Goal: Information Seeking & Learning: Learn about a topic

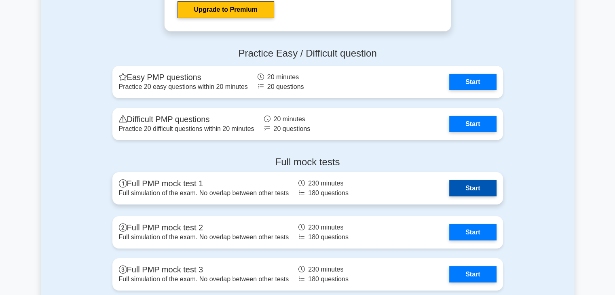
scroll to position [2750, 0]
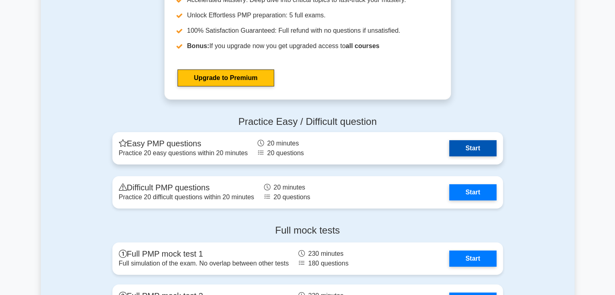
click at [472, 145] on link "Start" at bounding box center [472, 148] width 47 height 16
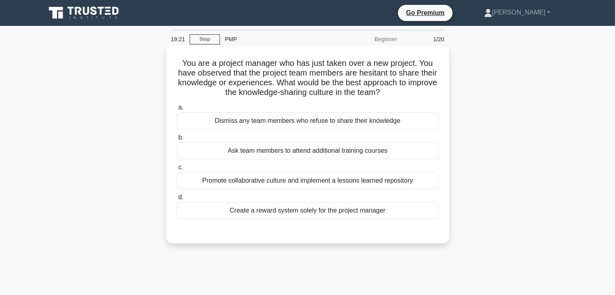
click at [306, 180] on div "Promote collaborative culture and implement a lessons learned repository" at bounding box center [308, 180] width 262 height 17
click at [177, 170] on input "c. Promote collaborative culture and implement a lessons learned repository" at bounding box center [177, 167] width 0 height 5
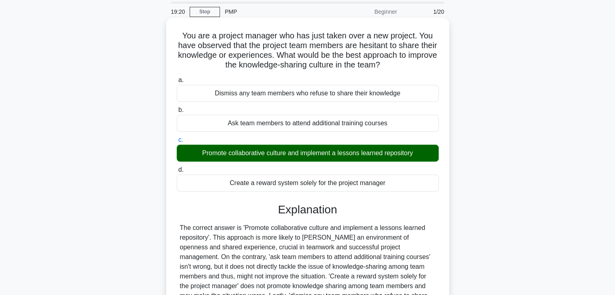
scroll to position [142, 0]
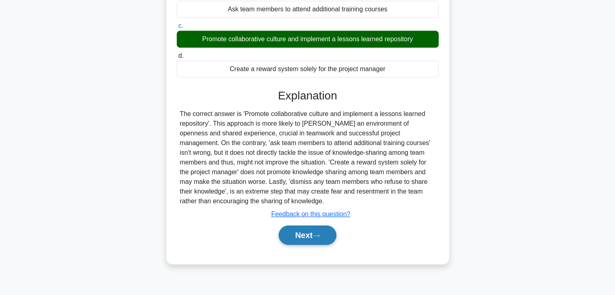
click at [301, 238] on button "Next" at bounding box center [308, 235] width 58 height 19
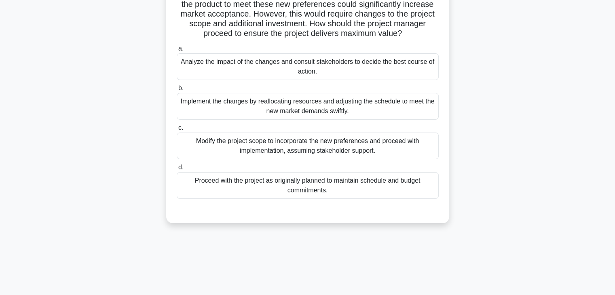
scroll to position [21, 0]
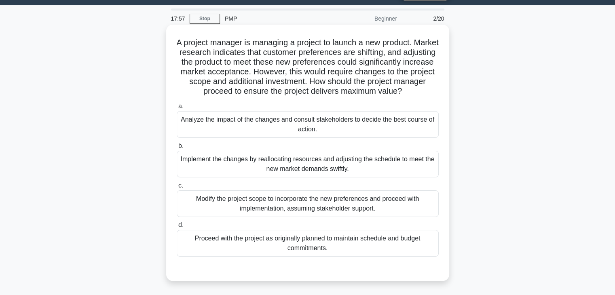
click at [321, 126] on div "Analyze the impact of the changes and consult stakeholders to decide the best c…" at bounding box center [308, 124] width 262 height 27
click at [177, 109] on input "a. Analyze the impact of the changes and consult stakeholders to decide the bes…" at bounding box center [177, 106] width 0 height 5
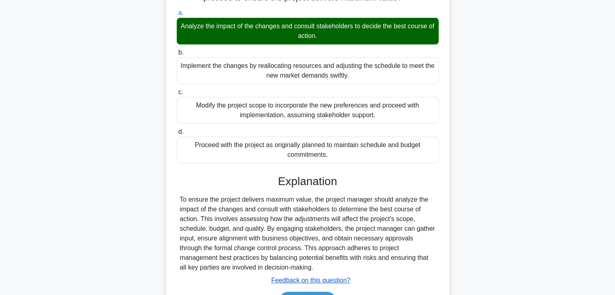
scroll to position [164, 0]
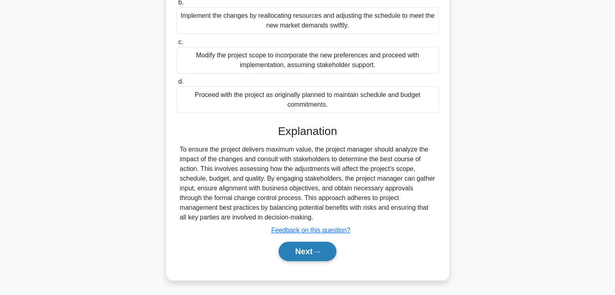
click at [302, 250] on button "Next" at bounding box center [308, 251] width 58 height 19
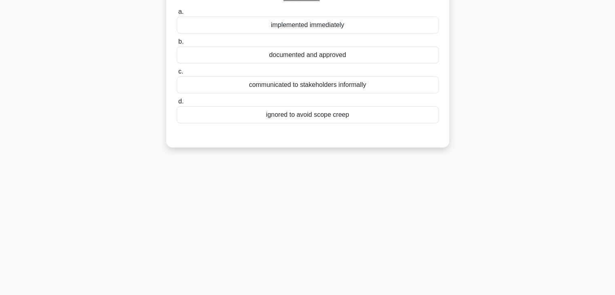
scroll to position [21, 0]
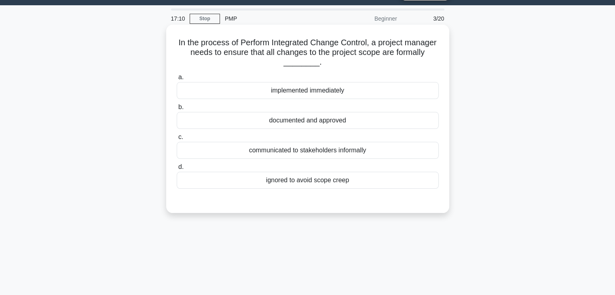
click at [290, 121] on div "documented and approved" at bounding box center [308, 120] width 262 height 17
click at [177, 110] on input "b. documented and approved" at bounding box center [177, 107] width 0 height 5
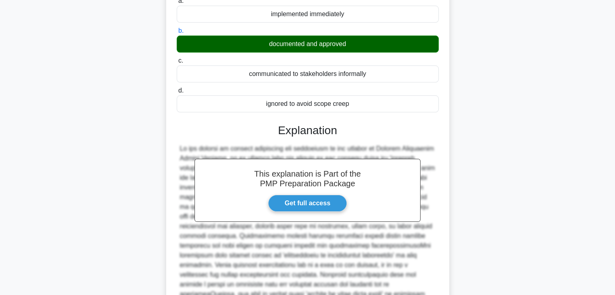
scroll to position [213, 0]
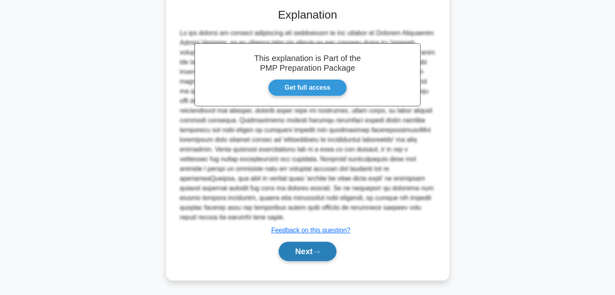
click at [299, 249] on button "Next" at bounding box center [308, 251] width 58 height 19
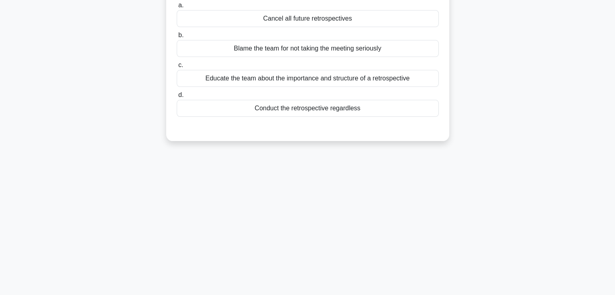
scroll to position [21, 0]
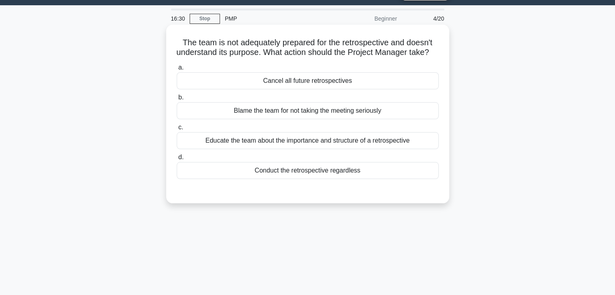
click at [298, 149] on div "Educate the team about the importance and structure of a retrospective" at bounding box center [308, 140] width 262 height 17
click at [177, 130] on input "c. Educate the team about the importance and structure of a retrospective" at bounding box center [177, 127] width 0 height 5
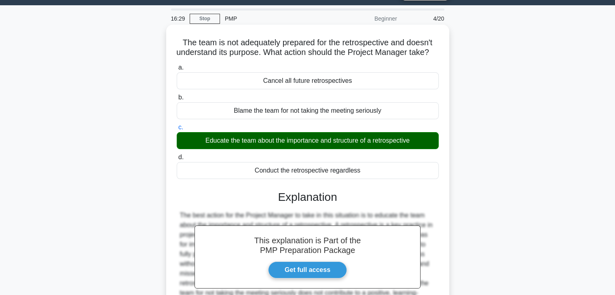
scroll to position [142, 0]
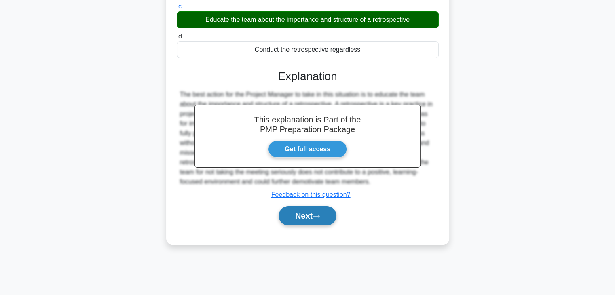
click at [311, 224] on button "Next" at bounding box center [308, 215] width 58 height 19
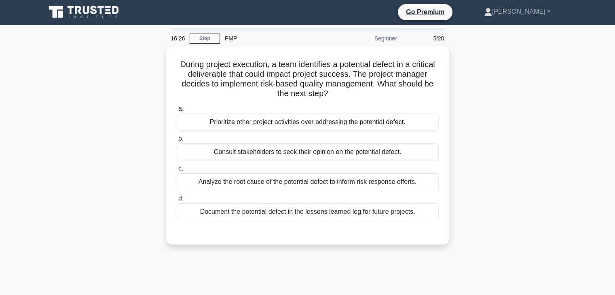
scroll to position [0, 0]
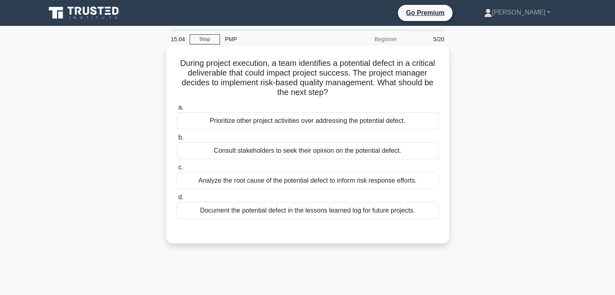
click at [329, 181] on div "Analyze the root cause of the potential defect to inform risk response efforts." at bounding box center [308, 180] width 262 height 17
click at [177, 170] on input "c. Analyze the root cause of the potential defect to inform risk response effor…" at bounding box center [177, 167] width 0 height 5
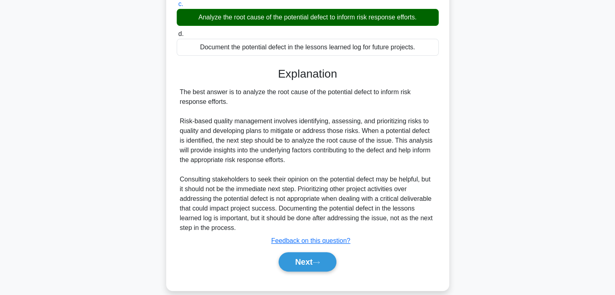
scroll to position [174, 0]
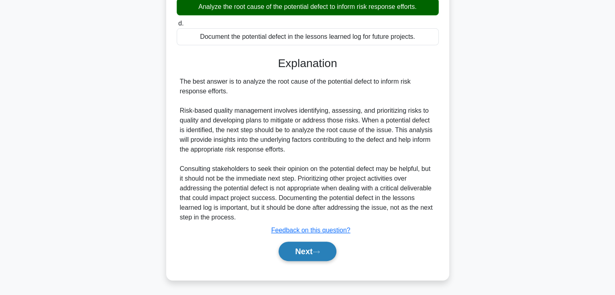
click at [302, 253] on button "Next" at bounding box center [308, 251] width 58 height 19
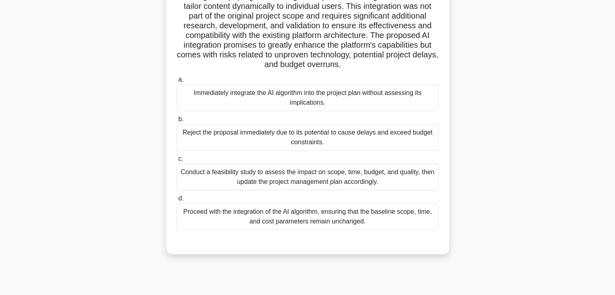
scroll to position [142, 0]
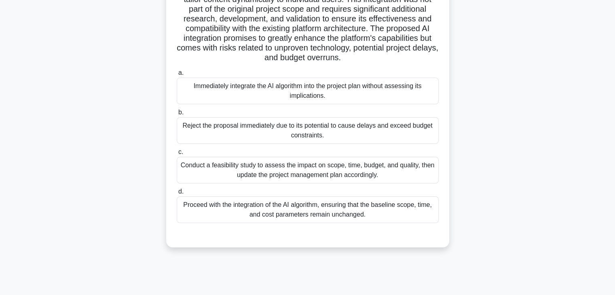
click at [335, 175] on div "Conduct a feasibility study to assess the impact on scope, time, budget, and qu…" at bounding box center [308, 170] width 262 height 27
click at [177, 155] on input "c. Conduct a feasibility study to assess the impact on scope, time, budget, and…" at bounding box center [177, 152] width 0 height 5
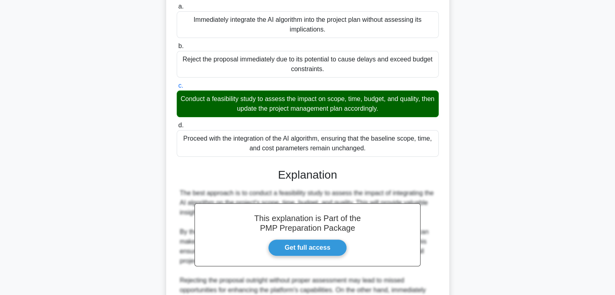
scroll to position [344, 0]
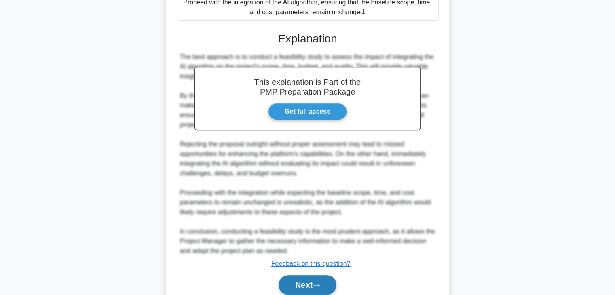
click at [307, 281] on button "Next" at bounding box center [308, 284] width 58 height 19
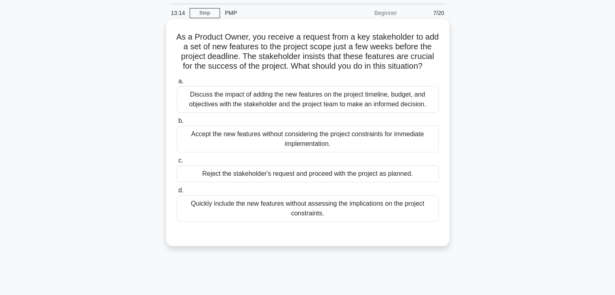
scroll to position [40, 0]
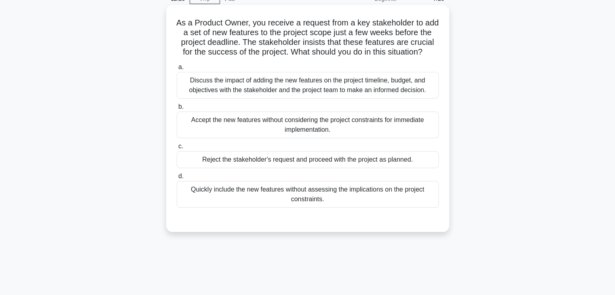
click at [279, 94] on div "Discuss the impact of adding the new features on the project timeline, budget, …" at bounding box center [308, 85] width 262 height 27
click at [177, 70] on input "a. Discuss the impact of adding the new features on the project timeline, budge…" at bounding box center [177, 67] width 0 height 5
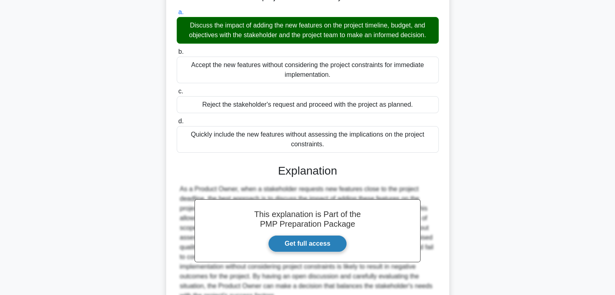
scroll to position [184, 0]
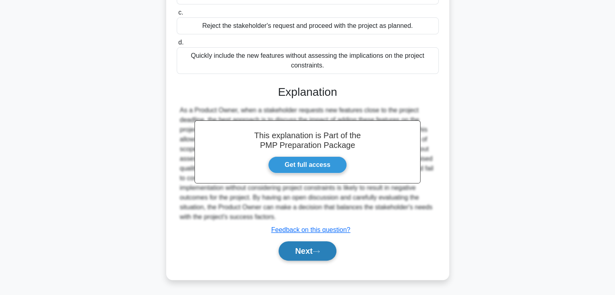
click at [307, 255] on button "Next" at bounding box center [308, 250] width 58 height 19
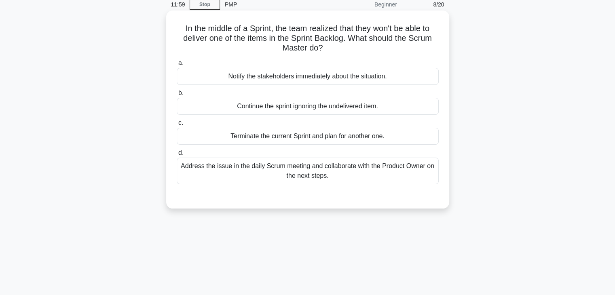
scroll to position [21, 0]
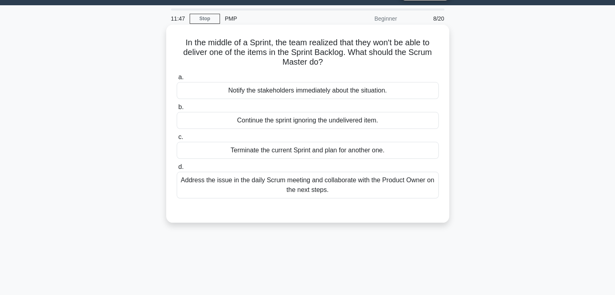
click at [289, 180] on div "Address the issue in the daily Scrum meeting and collaborate with the Product O…" at bounding box center [308, 185] width 262 height 27
click at [177, 170] on input "d. Address the issue in the daily Scrum meeting and collaborate with the Produc…" at bounding box center [177, 167] width 0 height 5
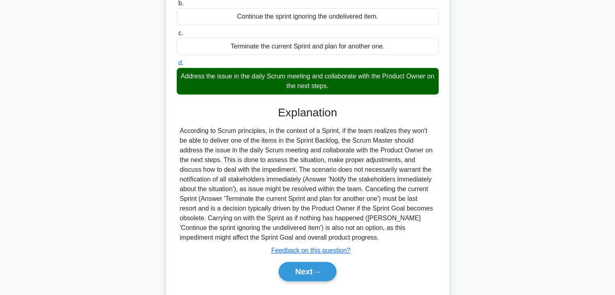
scroll to position [145, 0]
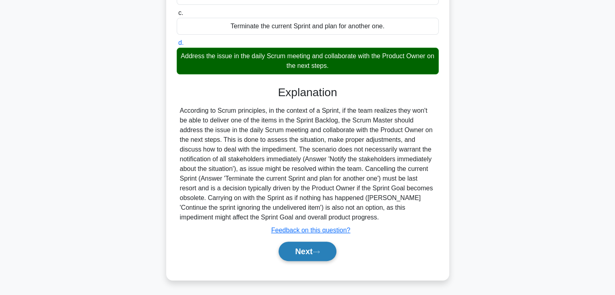
click at [301, 249] on button "Next" at bounding box center [308, 251] width 58 height 19
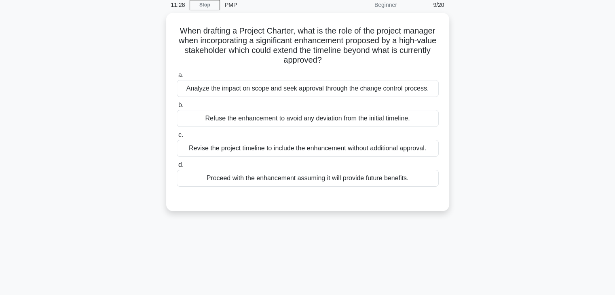
scroll to position [21, 0]
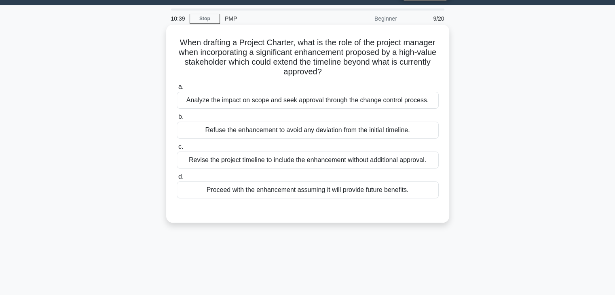
click at [288, 97] on div "Analyze the impact on scope and seek approval through the change control proces…" at bounding box center [308, 100] width 262 height 17
click at [177, 90] on input "a. Analyze the impact on scope and seek approval through the change control pro…" at bounding box center [177, 87] width 0 height 5
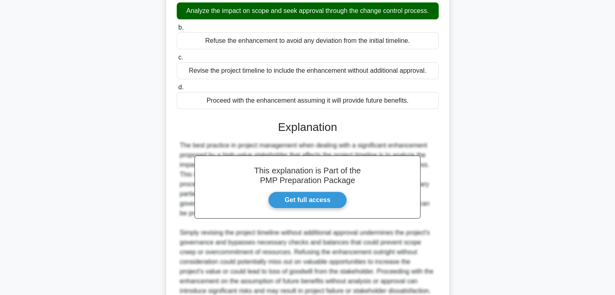
scroll to position [184, 0]
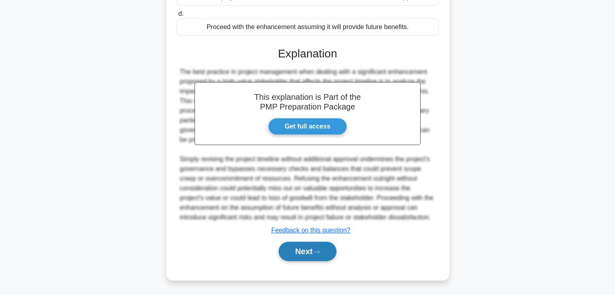
click at [324, 250] on button "Next" at bounding box center [308, 251] width 58 height 19
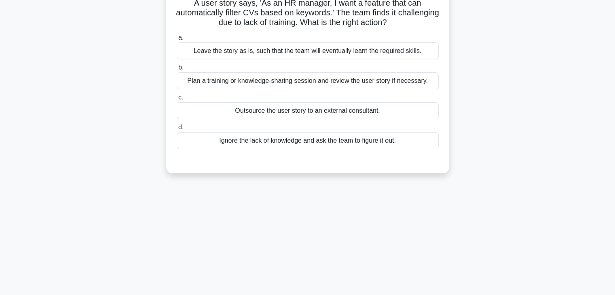
scroll to position [0, 0]
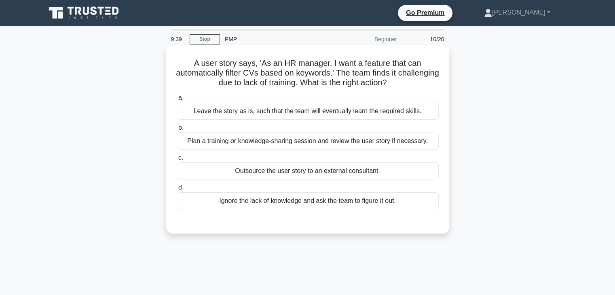
click at [302, 144] on div "Plan a training or knowledge-sharing session and review the user story if neces…" at bounding box center [308, 141] width 262 height 17
click at [177, 131] on input "b. Plan a training or knowledge-sharing session and review the user story if ne…" at bounding box center [177, 127] width 0 height 5
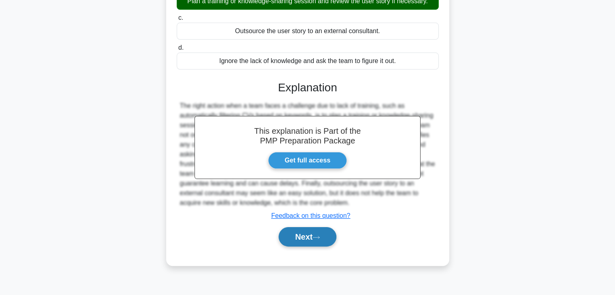
scroll to position [142, 0]
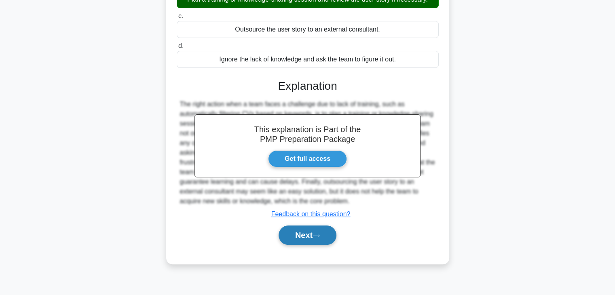
click at [314, 233] on button "Next" at bounding box center [308, 235] width 58 height 19
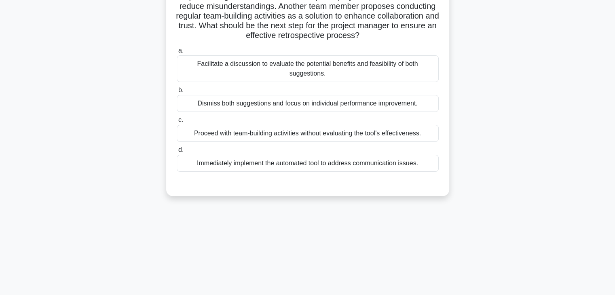
scroll to position [21, 0]
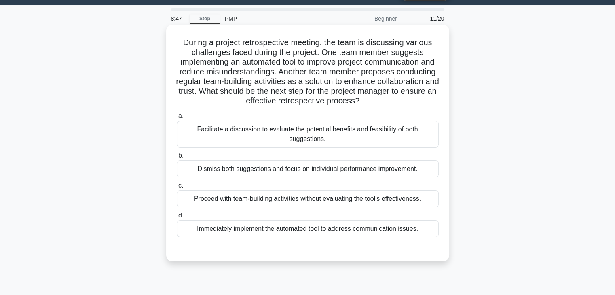
click at [305, 135] on div "Facilitate a discussion to evaluate the potential benefits and feasibility of b…" at bounding box center [308, 134] width 262 height 27
click at [177, 119] on input "a. Facilitate a discussion to evaluate the potential benefits and feasibility o…" at bounding box center [177, 116] width 0 height 5
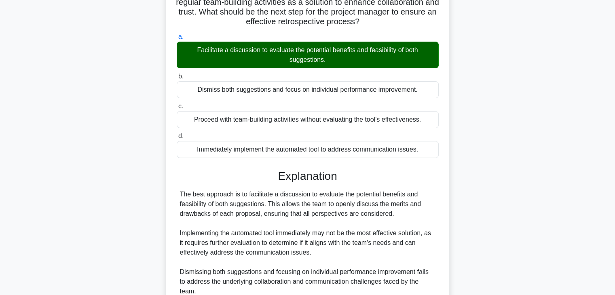
scroll to position [182, 0]
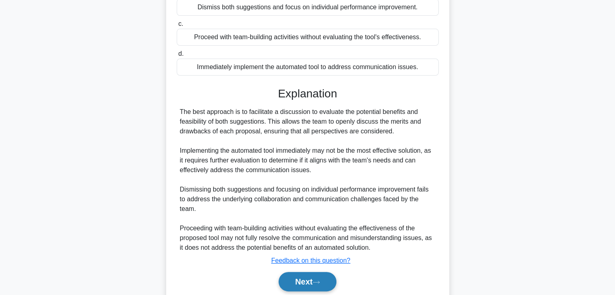
click at [306, 282] on button "Next" at bounding box center [308, 281] width 58 height 19
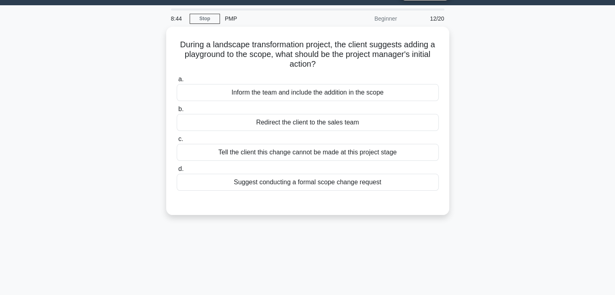
scroll to position [0, 0]
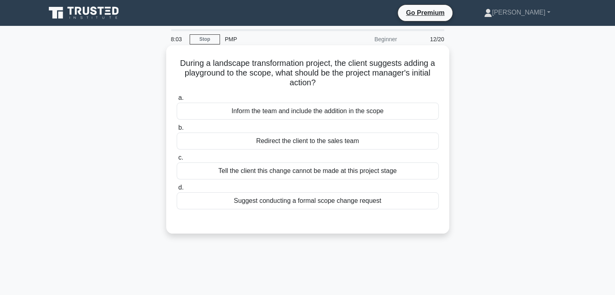
click at [262, 201] on div "Suggest conducting a formal scope change request" at bounding box center [308, 201] width 262 height 17
click at [177, 190] on input "d. Suggest conducting a formal scope change request" at bounding box center [177, 187] width 0 height 5
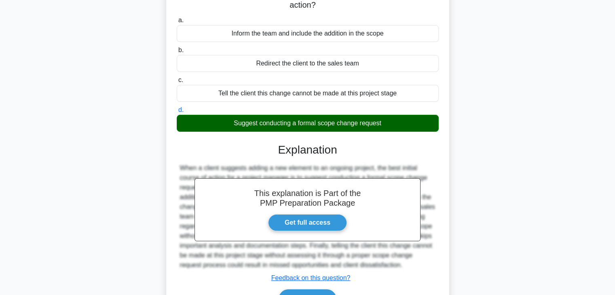
scroll to position [142, 0]
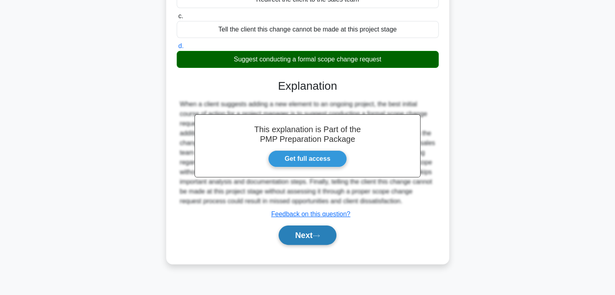
click at [299, 239] on button "Next" at bounding box center [308, 235] width 58 height 19
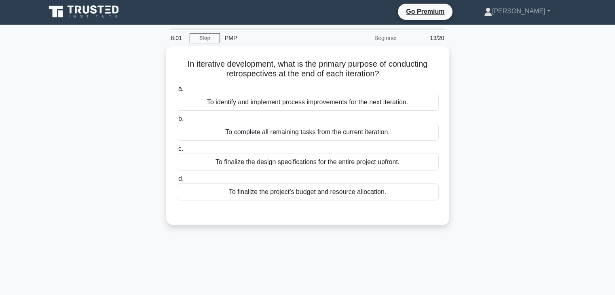
scroll to position [0, 0]
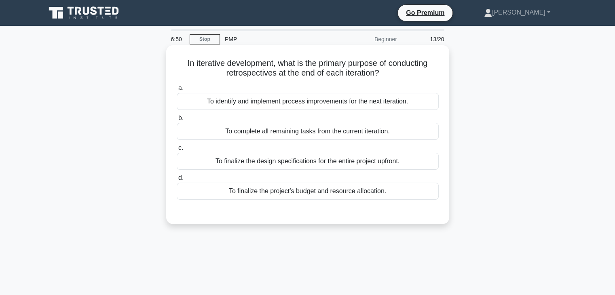
click at [305, 195] on div "To finalize the project’s budget and resource allocation." at bounding box center [308, 191] width 262 height 17
click at [177, 181] on input "d. To finalize the project’s budget and resource allocation." at bounding box center [177, 178] width 0 height 5
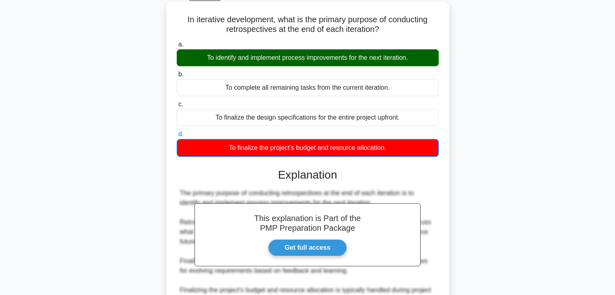
scroll to position [155, 0]
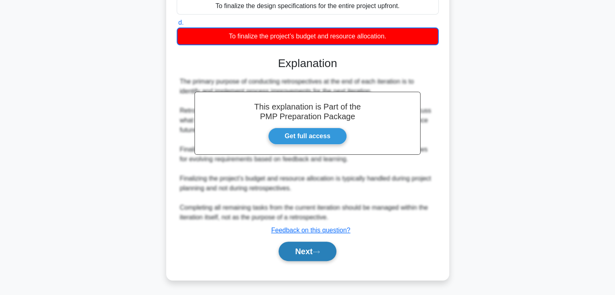
click at [304, 254] on button "Next" at bounding box center [308, 251] width 58 height 19
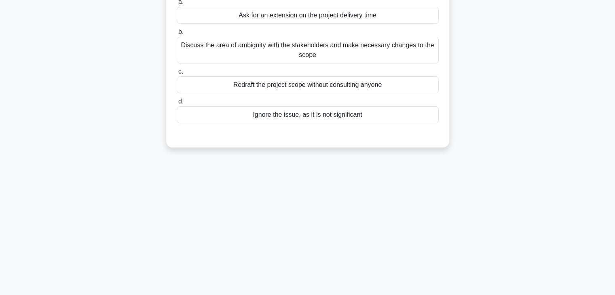
scroll to position [21, 0]
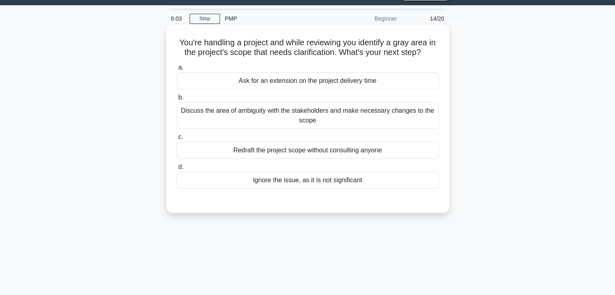
click at [279, 118] on div "Discuss the area of ambiguity with the stakeholders and make necessary changes …" at bounding box center [308, 115] width 262 height 27
click at [177, 100] on input "b. Discuss the area of ambiguity with the stakeholders and make necessary chang…" at bounding box center [177, 97] width 0 height 5
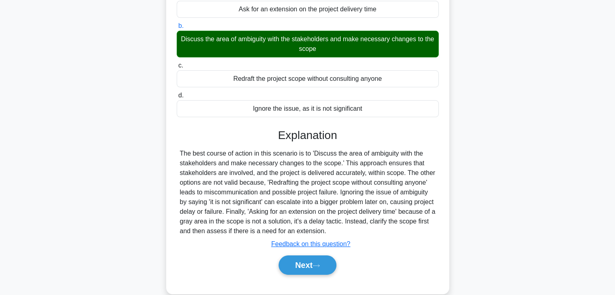
scroll to position [142, 0]
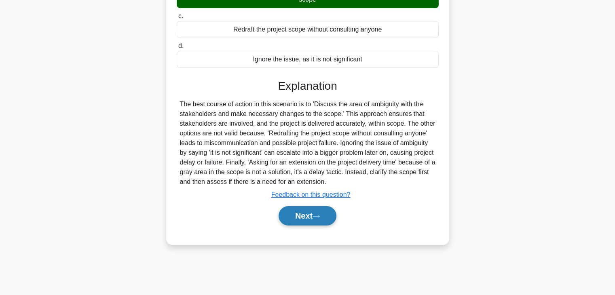
click at [308, 218] on button "Next" at bounding box center [308, 215] width 58 height 19
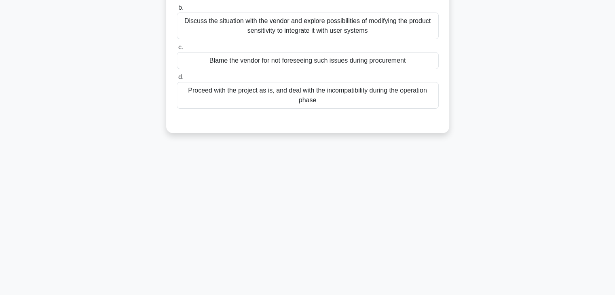
scroll to position [0, 0]
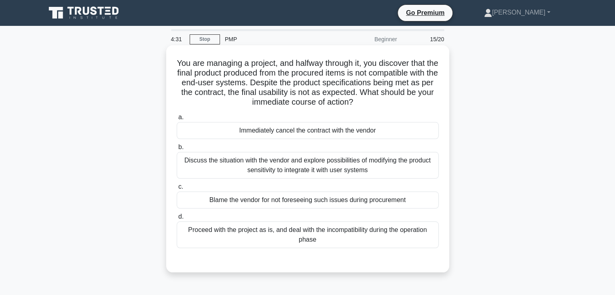
click at [284, 167] on div "Discuss the situation with the vendor and explore possibilities of modifying th…" at bounding box center [308, 165] width 262 height 27
click at [177, 150] on input "b. Discuss the situation with the vendor and explore possibilities of modifying…" at bounding box center [177, 147] width 0 height 5
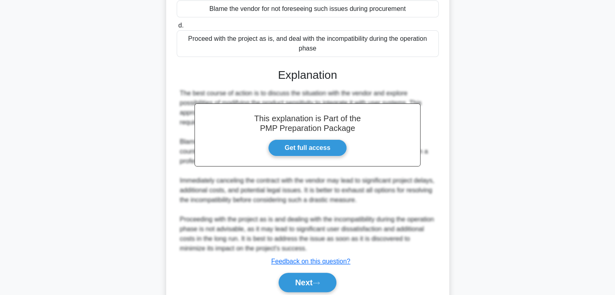
scroll to position [222, 0]
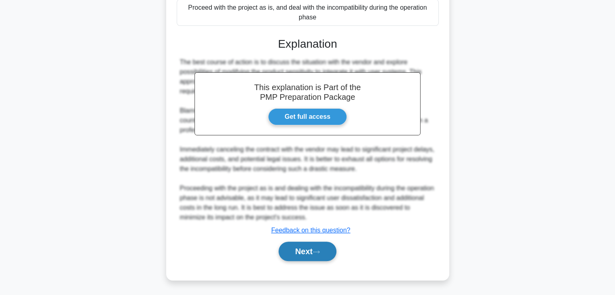
click at [302, 254] on button "Next" at bounding box center [308, 251] width 58 height 19
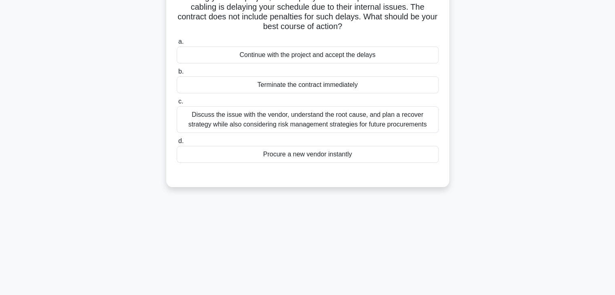
scroll to position [21, 0]
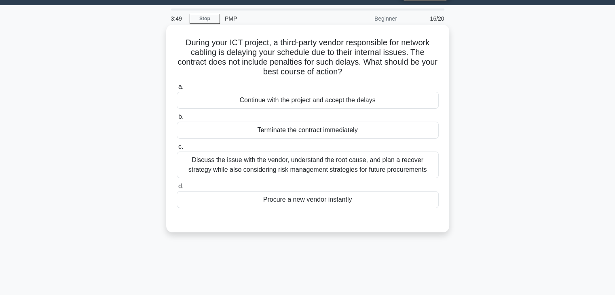
click at [284, 160] on div "Discuss the issue with the vendor, understand the root cause, and plan a recove…" at bounding box center [308, 165] width 262 height 27
click at [177, 150] on input "c. Discuss the issue with the vendor, understand the root cause, and plan a rec…" at bounding box center [177, 146] width 0 height 5
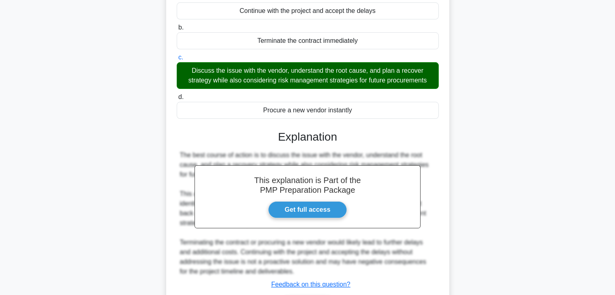
scroll to position [164, 0]
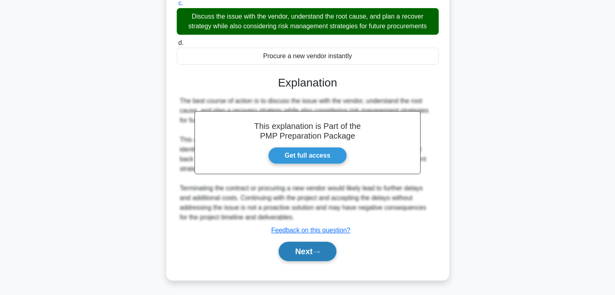
click at [305, 254] on button "Next" at bounding box center [308, 251] width 58 height 19
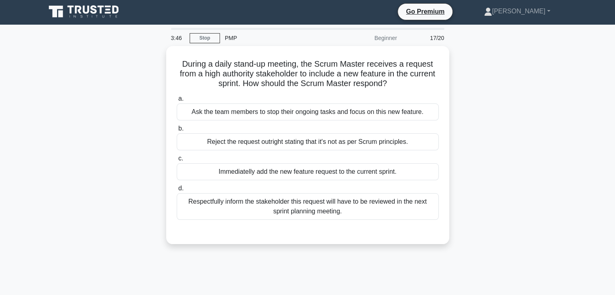
scroll to position [0, 0]
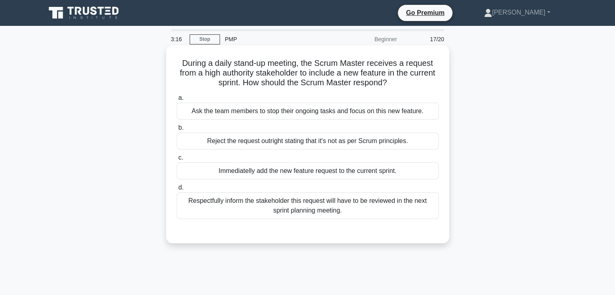
click at [322, 207] on div "Respectfully inform the stakeholder this request will have to be reviewed in th…" at bounding box center [308, 206] width 262 height 27
click at [177, 190] on input "d. Respectfully inform the stakeholder this request will have to be reviewed in…" at bounding box center [177, 187] width 0 height 5
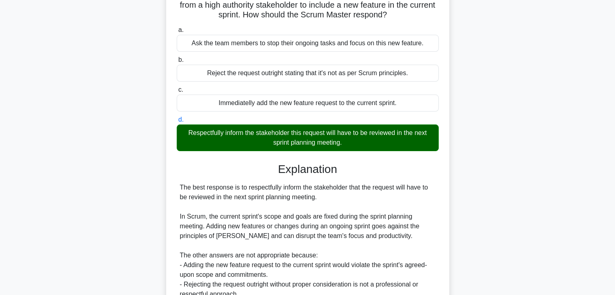
scroll to position [162, 0]
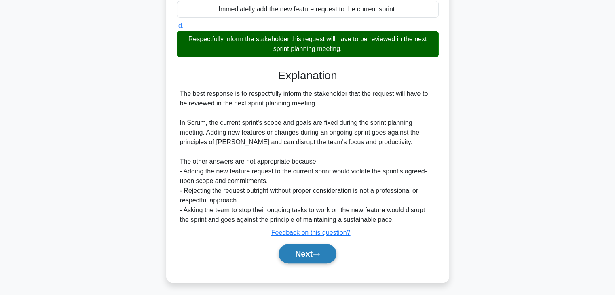
click at [308, 251] on button "Next" at bounding box center [308, 253] width 58 height 19
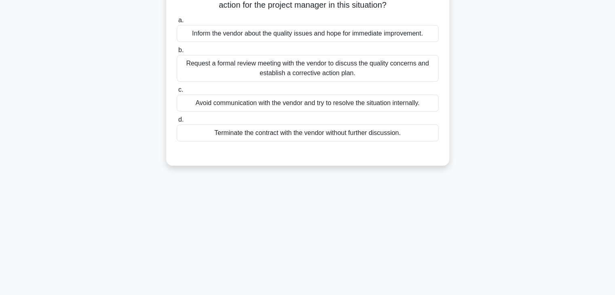
scroll to position [21, 0]
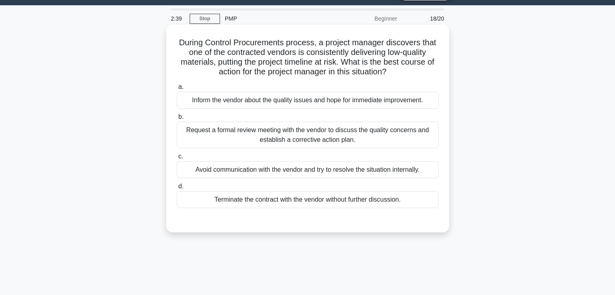
click at [264, 139] on div "Request a formal review meeting with the vendor to discuss the quality concerns…" at bounding box center [308, 135] width 262 height 27
click at [177, 120] on input "b. Request a formal review meeting with the vendor to discuss the quality conce…" at bounding box center [177, 116] width 0 height 5
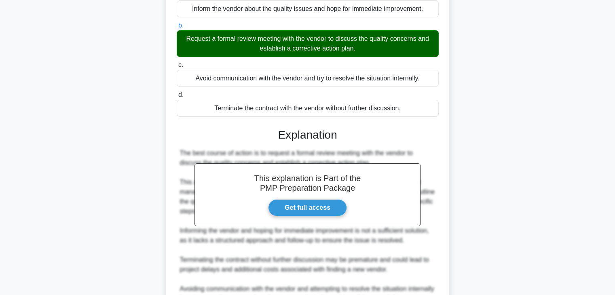
scroll to position [203, 0]
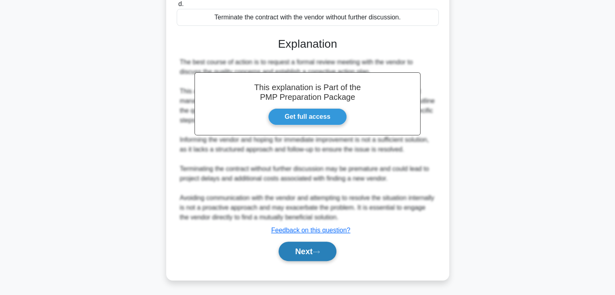
click at [307, 256] on button "Next" at bounding box center [308, 251] width 58 height 19
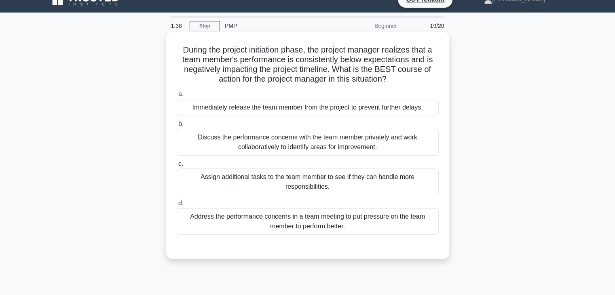
scroll to position [0, 0]
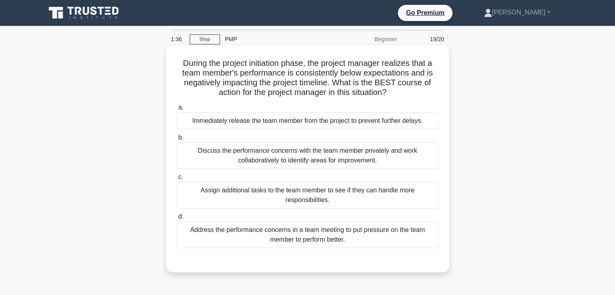
click at [297, 159] on div "Discuss the performance concerns with the team member privately and work collab…" at bounding box center [308, 155] width 262 height 27
click at [177, 140] on input "b. Discuss the performance concerns with the team member privately and work col…" at bounding box center [177, 137] width 0 height 5
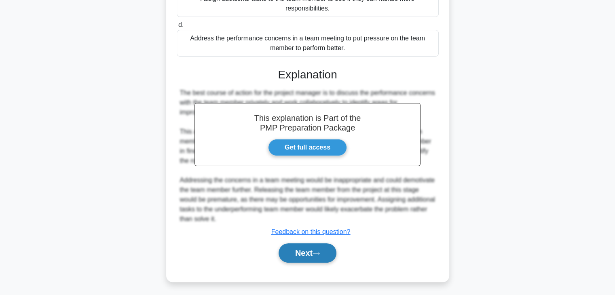
scroll to position [193, 0]
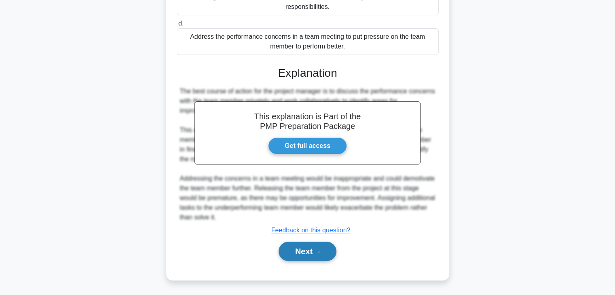
click at [297, 252] on button "Next" at bounding box center [308, 251] width 58 height 19
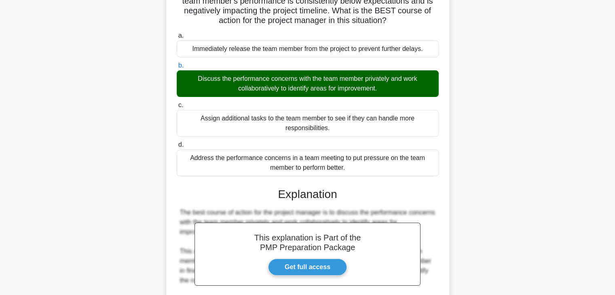
scroll to position [0, 0]
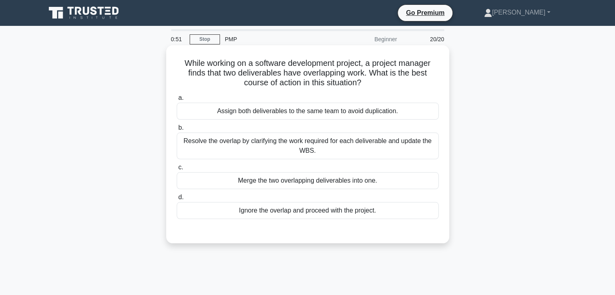
click at [300, 143] on div "Resolve the overlap by clarifying the work required for each deliverable and up…" at bounding box center [308, 146] width 262 height 27
click at [177, 131] on input "b. Resolve the overlap by clarifying the work required for each deliverable and…" at bounding box center [177, 127] width 0 height 5
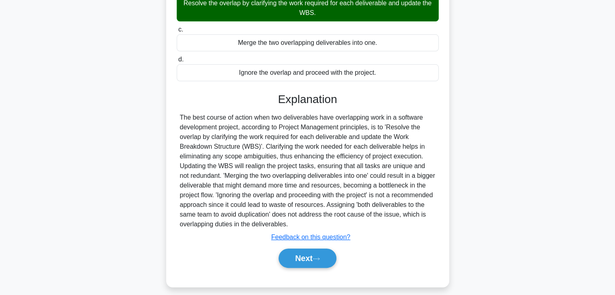
scroll to position [145, 0]
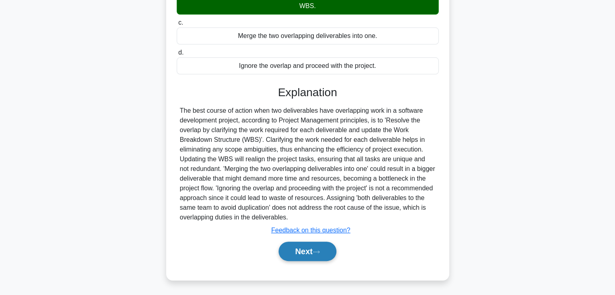
click at [300, 250] on button "Next" at bounding box center [308, 251] width 58 height 19
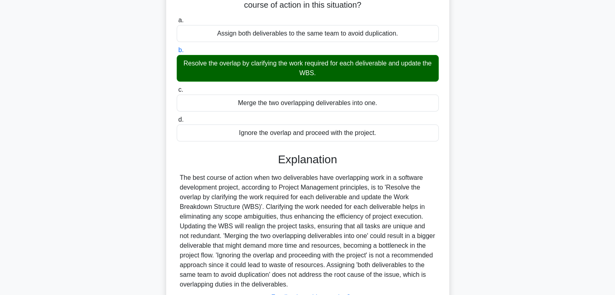
scroll to position [64, 0]
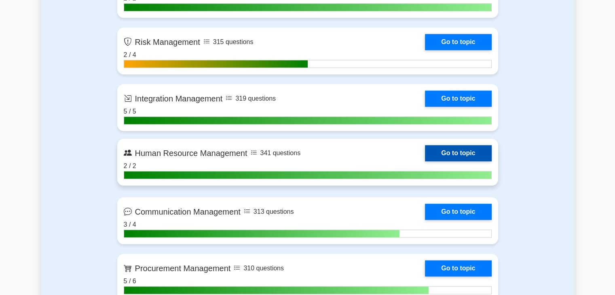
scroll to position [809, 0]
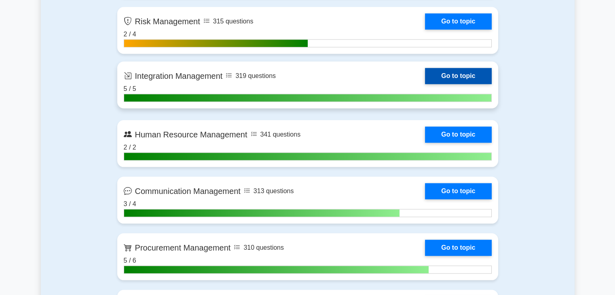
click at [461, 71] on link "Go to topic" at bounding box center [458, 76] width 66 height 16
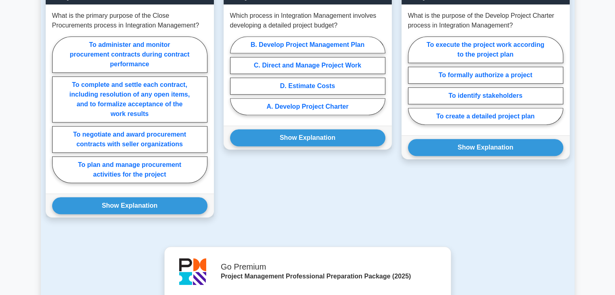
scroll to position [566, 0]
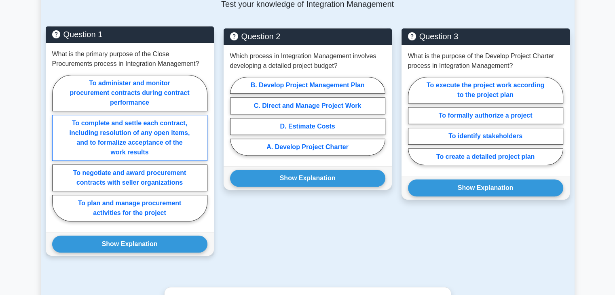
click at [139, 140] on label "To complete and settle each contract, including resolution of any open items, a…" at bounding box center [129, 138] width 155 height 46
click at [57, 148] on input "To complete and settle each contract, including resolution of any open items, a…" at bounding box center [54, 150] width 5 height 5
radio input "true"
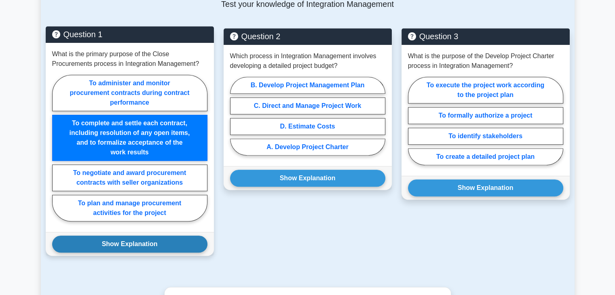
click at [135, 244] on button "Show Explanation" at bounding box center [129, 244] width 155 height 17
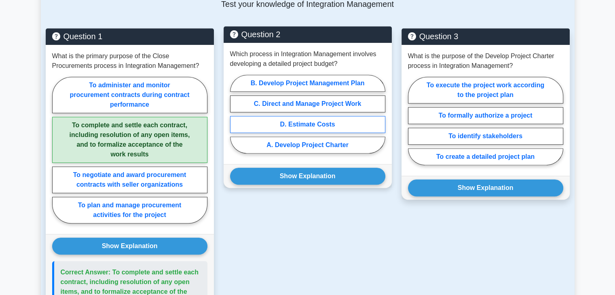
click at [312, 123] on label "D. Estimate Costs" at bounding box center [307, 124] width 155 height 17
click at [235, 119] on input "D. Estimate Costs" at bounding box center [232, 116] width 5 height 5
radio input "true"
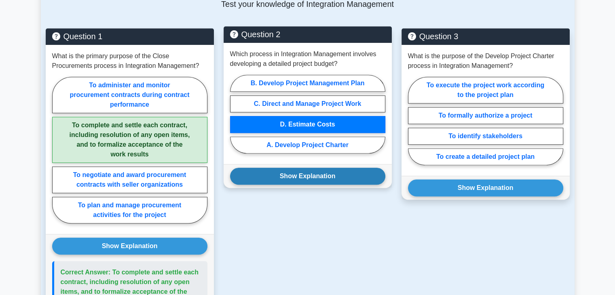
click at [292, 177] on button "Show Explanation" at bounding box center [307, 176] width 155 height 17
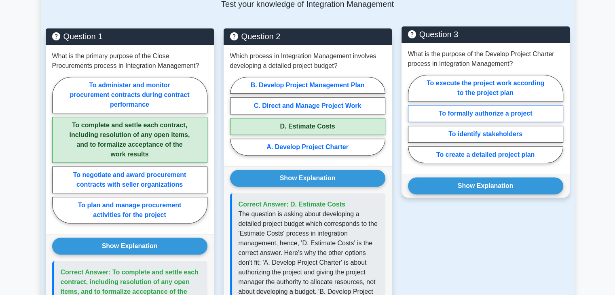
click at [490, 112] on label "To formally authorize a project" at bounding box center [485, 113] width 155 height 17
click at [413, 119] on input "To formally authorize a project" at bounding box center [410, 121] width 5 height 5
radio input "true"
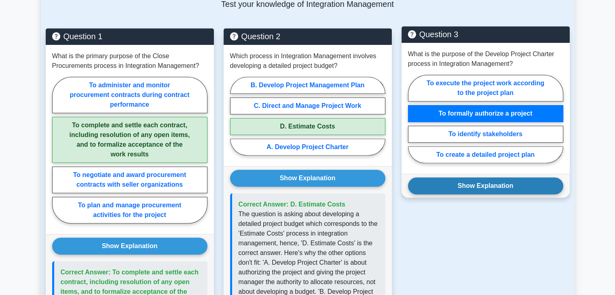
click at [477, 186] on button "Show Explanation" at bounding box center [485, 186] width 155 height 17
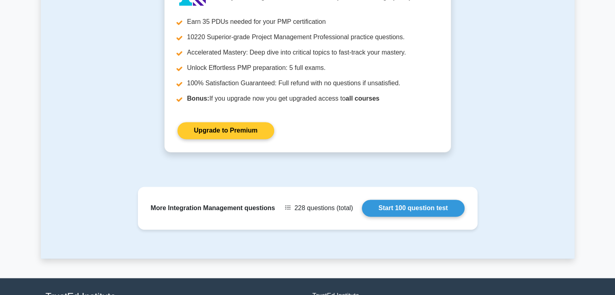
scroll to position [1173, 0]
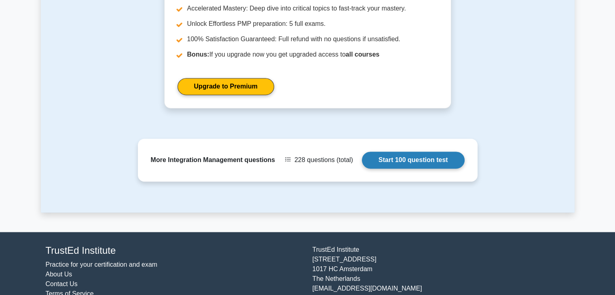
click at [394, 159] on link "Start 100 question test" at bounding box center [413, 160] width 103 height 17
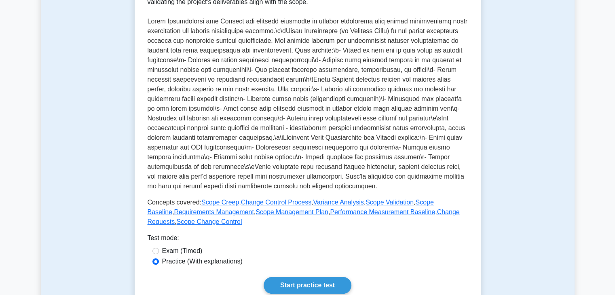
scroll to position [121, 0]
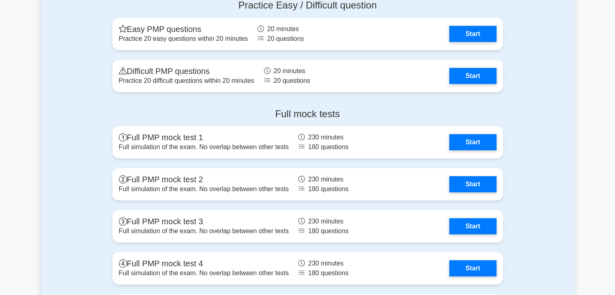
scroll to position [2872, 0]
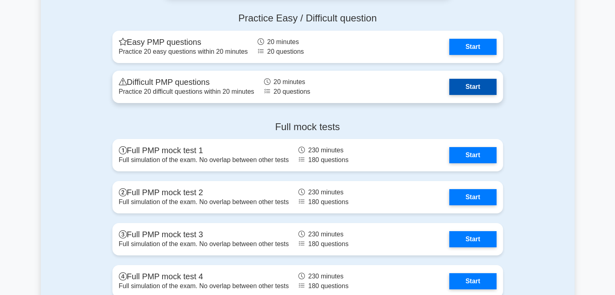
click at [469, 83] on link "Start" at bounding box center [472, 87] width 47 height 16
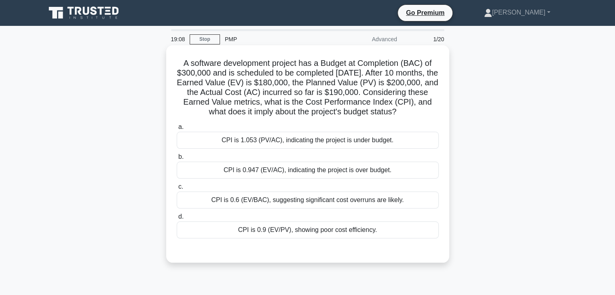
click at [338, 84] on h5 "A software development project has a Budget at Completion (BAC) of $300,000 and…" at bounding box center [308, 87] width 264 height 59
click at [229, 93] on h5 "A software development project has a Budget at Completion (BAC) of $300,000 and…" at bounding box center [308, 87] width 264 height 59
click at [305, 85] on h5 "A software development project has a Budget at Completion (BAC) of $300,000 and…" at bounding box center [308, 87] width 264 height 59
click at [235, 179] on div "CPI is 0.947 (EV/AC), indicating the project is over budget." at bounding box center [308, 170] width 262 height 17
click at [177, 160] on input "b. CPI is 0.947 (EV/AC), indicating the project is over budget." at bounding box center [177, 156] width 0 height 5
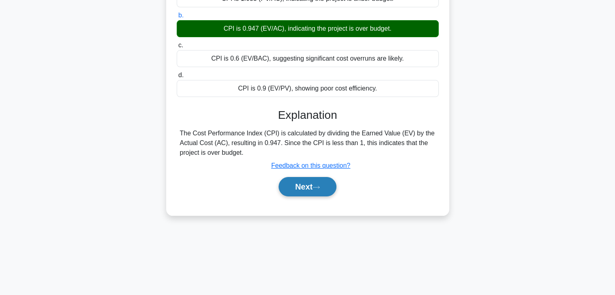
scroll to position [102, 0]
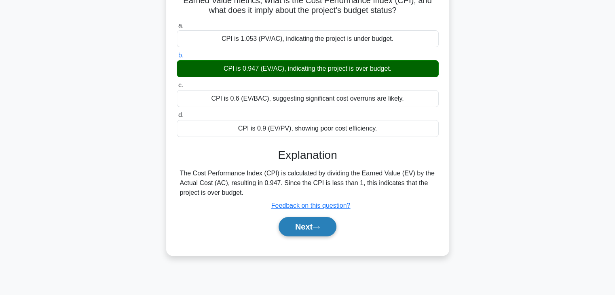
click at [297, 234] on button "Next" at bounding box center [308, 226] width 58 height 19
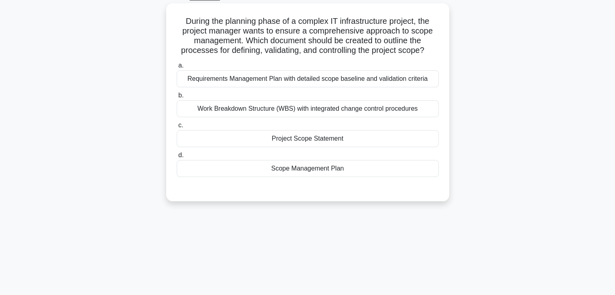
scroll to position [0, 0]
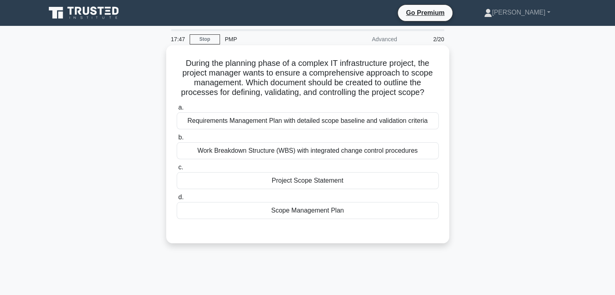
click at [413, 125] on div "Requirements Management Plan with detailed scope baseline and validation criter…" at bounding box center [308, 120] width 262 height 17
click at [177, 110] on input "a. Requirements Management Plan with detailed scope baseline and validation cri…" at bounding box center [177, 107] width 0 height 5
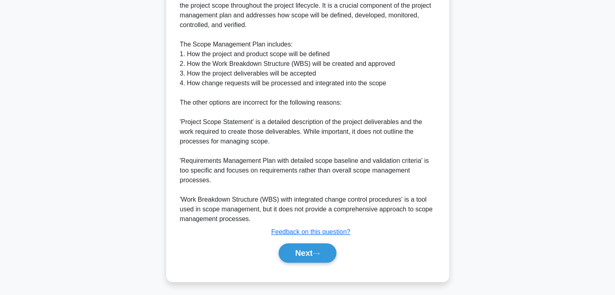
scroll to position [272, 0]
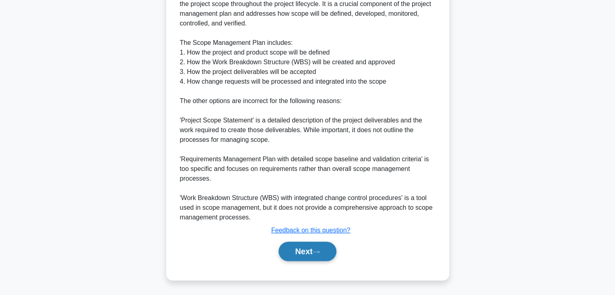
click at [307, 250] on button "Next" at bounding box center [308, 251] width 58 height 19
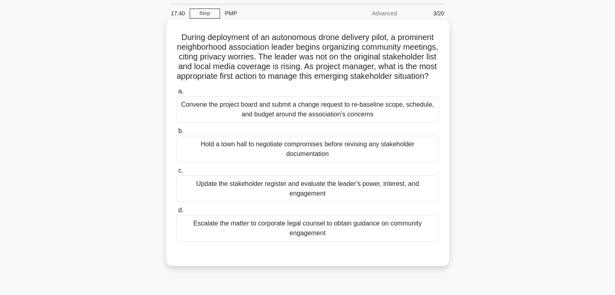
scroll to position [40, 0]
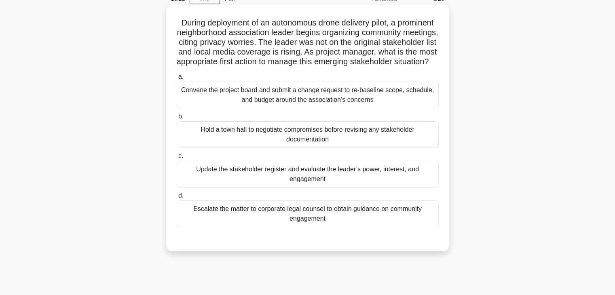
click at [312, 223] on div "Escalate the matter to corporate legal counsel to obtain guidance on community …" at bounding box center [308, 214] width 262 height 27
click at [177, 199] on input "d. Escalate the matter to corporate legal counsel to obtain guidance on communi…" at bounding box center [177, 195] width 0 height 5
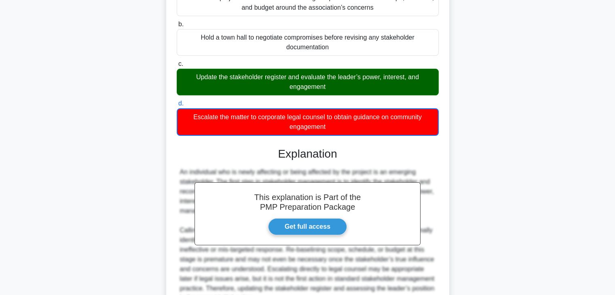
scroll to position [223, 0]
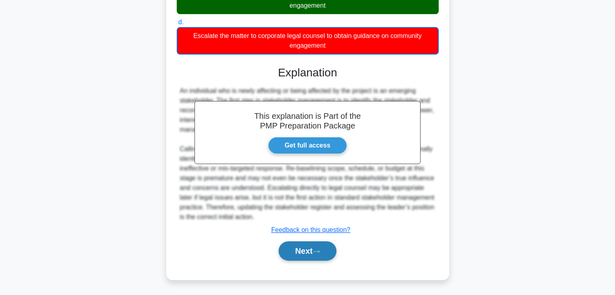
click at [303, 251] on button "Next" at bounding box center [308, 250] width 58 height 19
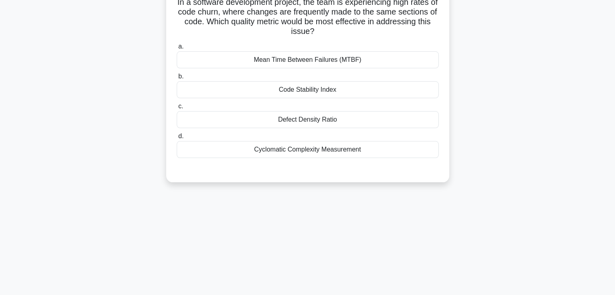
scroll to position [21, 0]
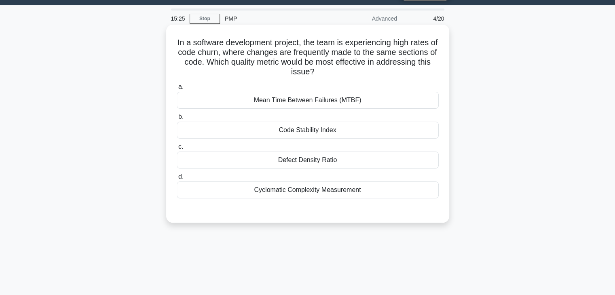
click at [279, 159] on div "Defect Density Ratio" at bounding box center [308, 160] width 262 height 17
click at [177, 150] on input "c. Defect Density Ratio" at bounding box center [177, 146] width 0 height 5
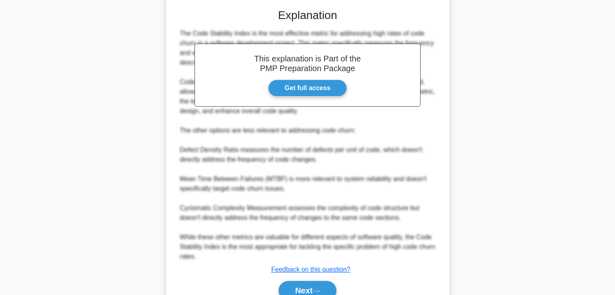
scroll to position [262, 0]
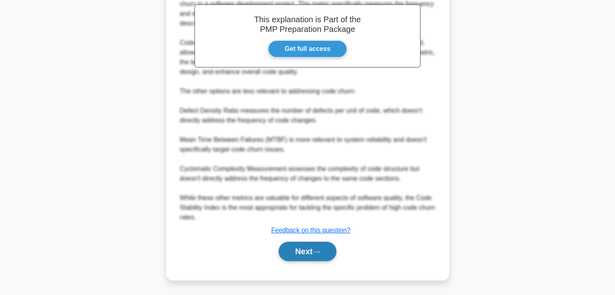
click at [299, 253] on button "Next" at bounding box center [308, 251] width 58 height 19
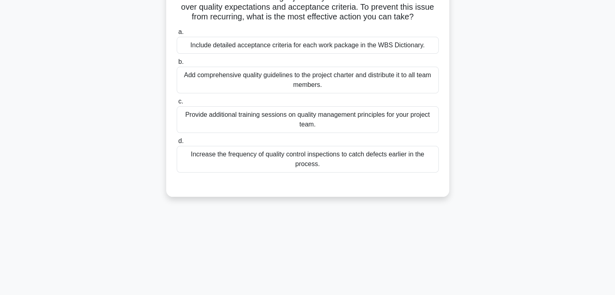
scroll to position [21, 0]
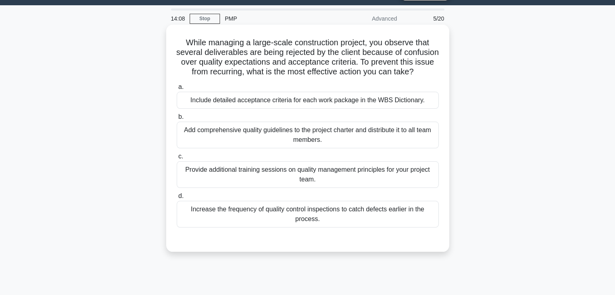
click at [370, 143] on div "Add comprehensive quality guidelines to the project charter and distribute it t…" at bounding box center [308, 135] width 262 height 27
click at [177, 120] on input "b. Add comprehensive quality guidelines to the project charter and distribute i…" at bounding box center [177, 116] width 0 height 5
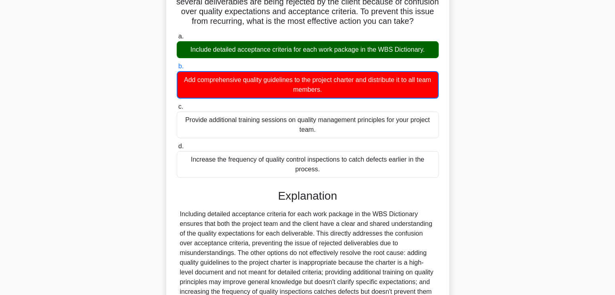
scroll to position [165, 0]
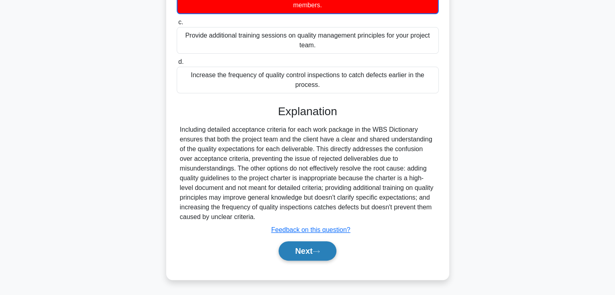
click at [303, 249] on button "Next" at bounding box center [308, 250] width 58 height 19
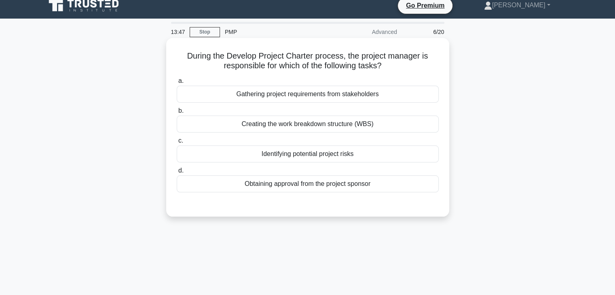
scroll to position [0, 0]
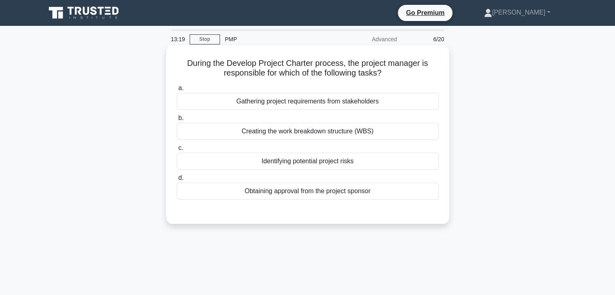
click at [281, 106] on div "Gathering project requirements from stakeholders" at bounding box center [308, 101] width 262 height 17
click at [177, 91] on input "a. Gathering project requirements from stakeholders" at bounding box center [177, 88] width 0 height 5
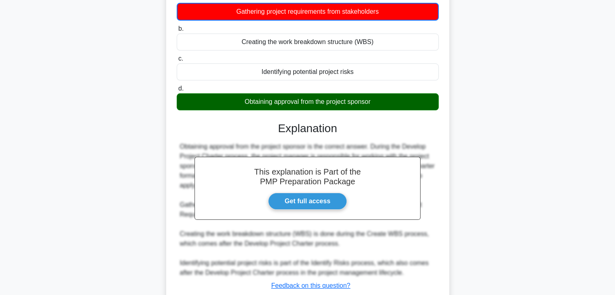
scroll to position [146, 0]
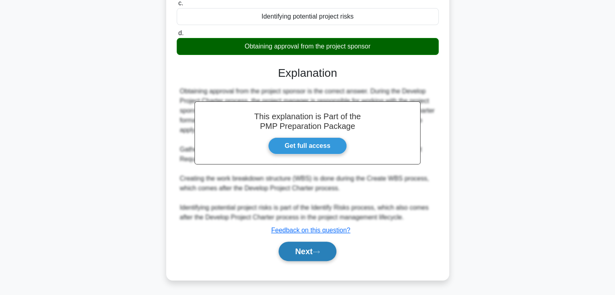
click at [308, 251] on button "Next" at bounding box center [308, 251] width 58 height 19
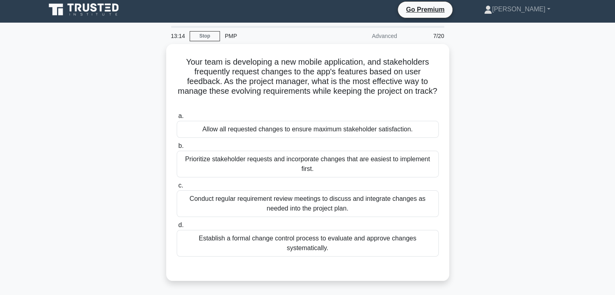
scroll to position [0, 0]
